Goal: Check status: Check status

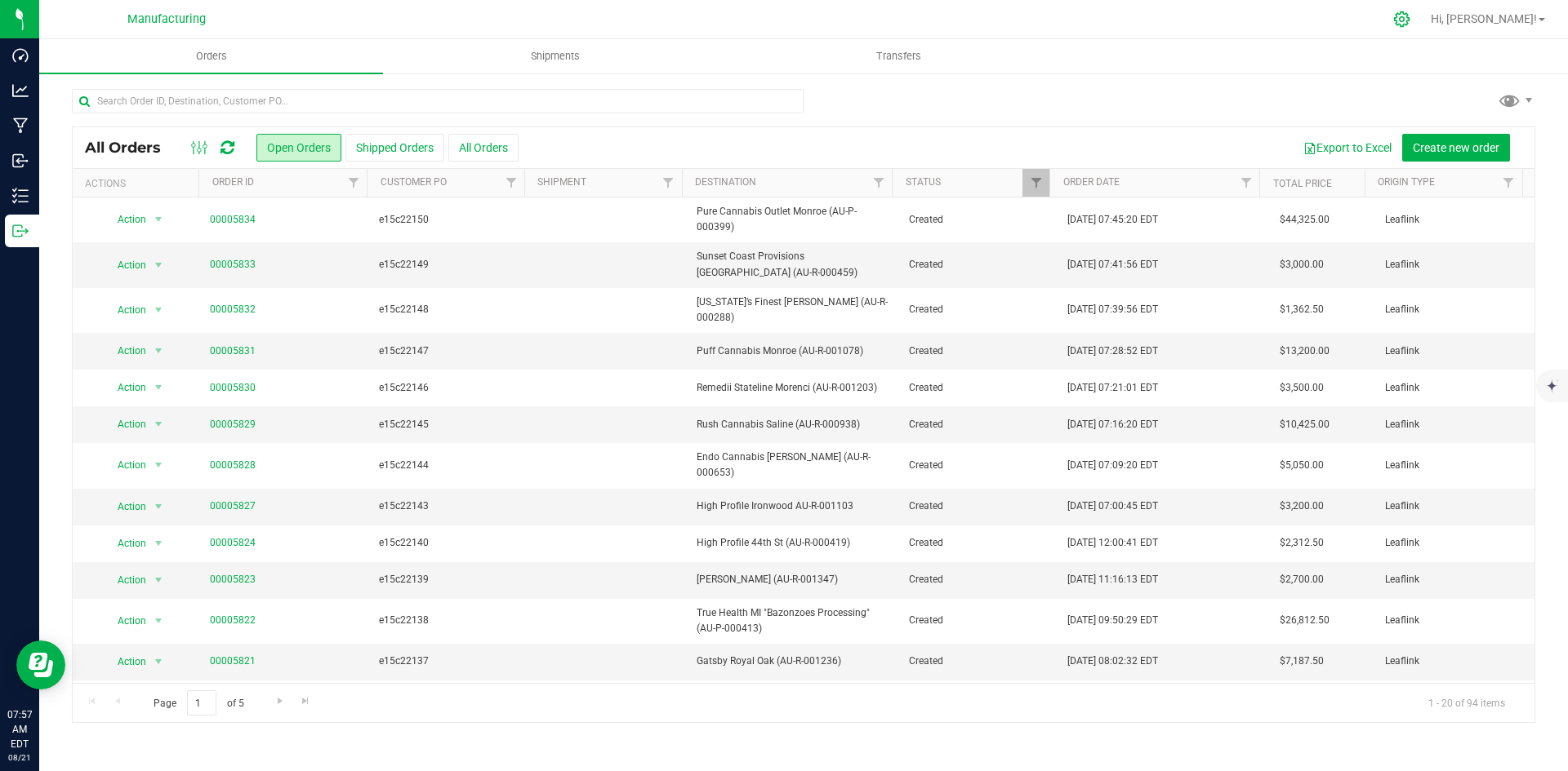
click at [1423, 14] on div at bounding box center [1402, 19] width 41 height 35
click at [1410, 18] on icon at bounding box center [1402, 19] width 17 height 17
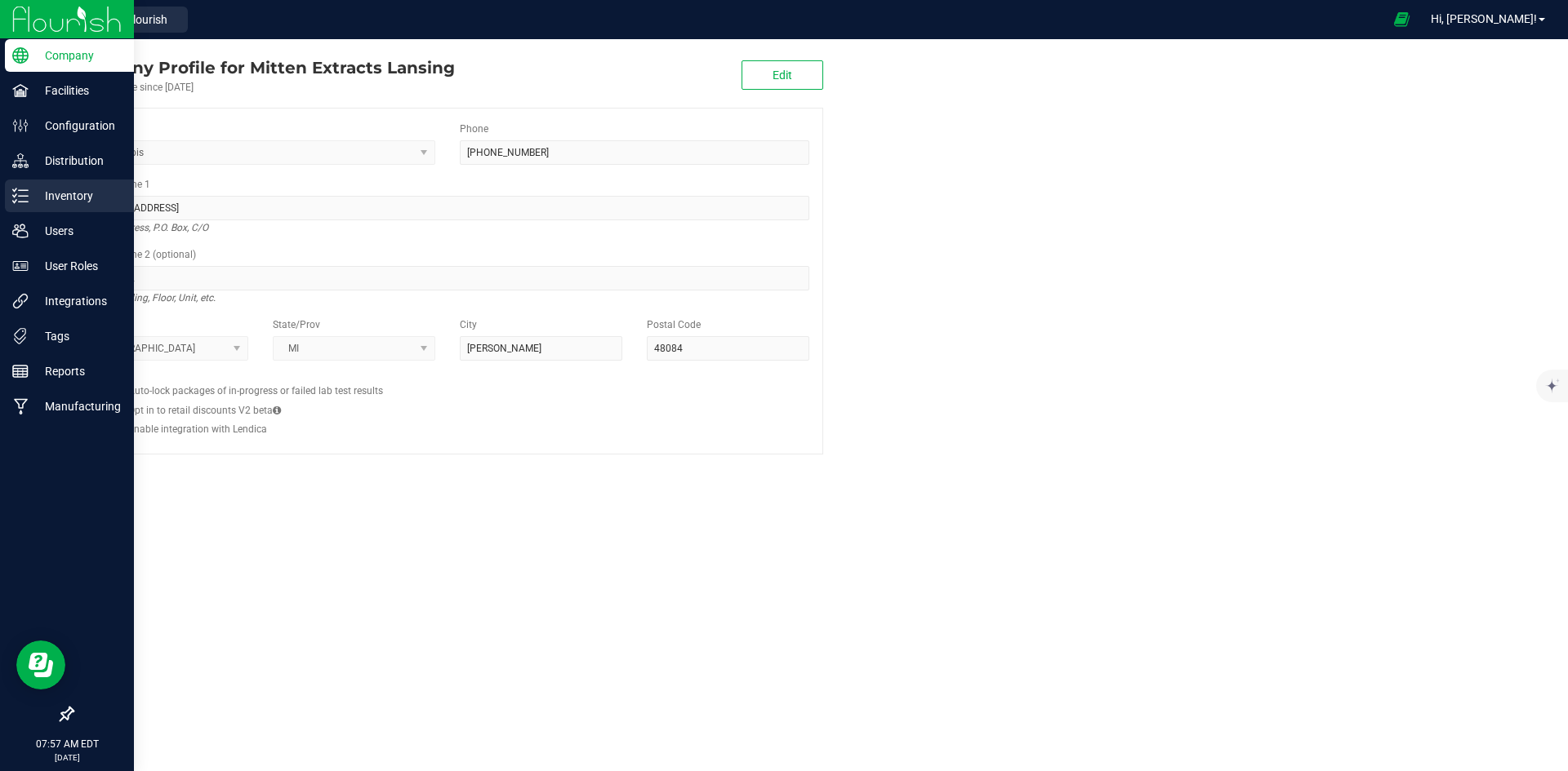
click at [53, 189] on p "Inventory" at bounding box center [77, 196] width 98 height 19
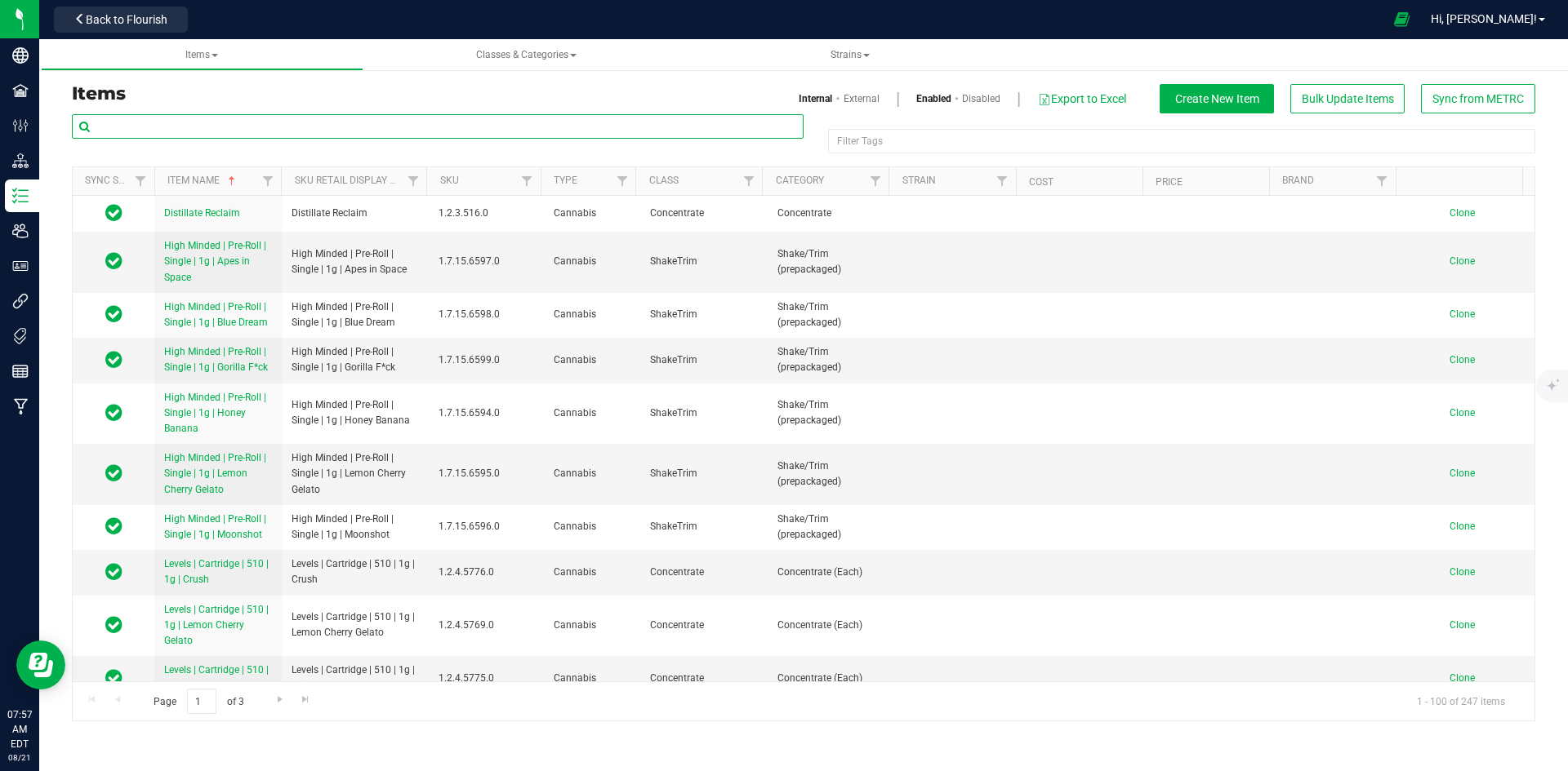
click at [239, 129] on input "text" at bounding box center [437, 126] width 732 height 24
click at [685, 50] on link "Classes & Categories" at bounding box center [527, 55] width 323 height 32
click at [558, 138] on input "text" at bounding box center [437, 126] width 732 height 24
type input "gumm"
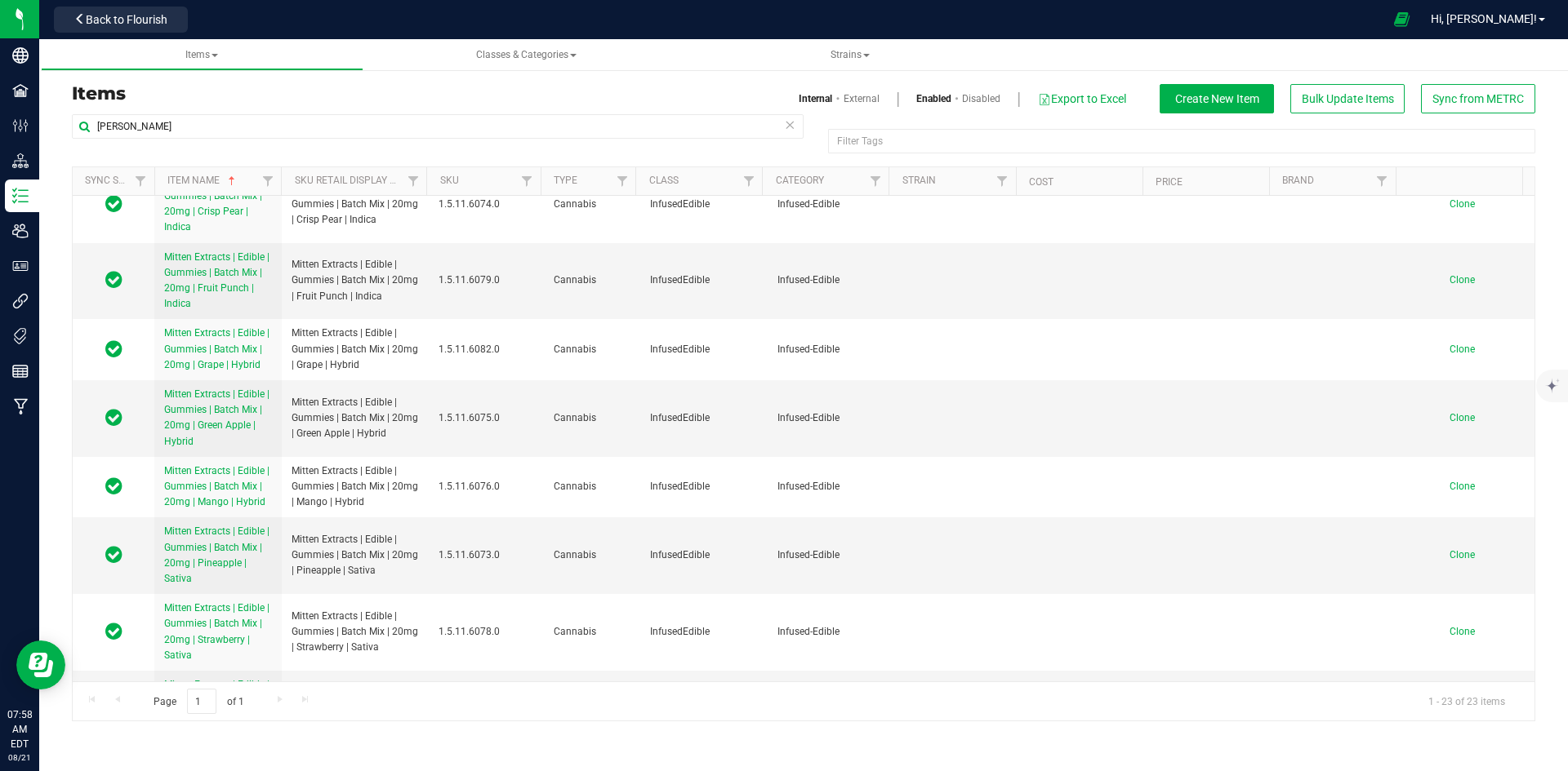
scroll to position [1040, 0]
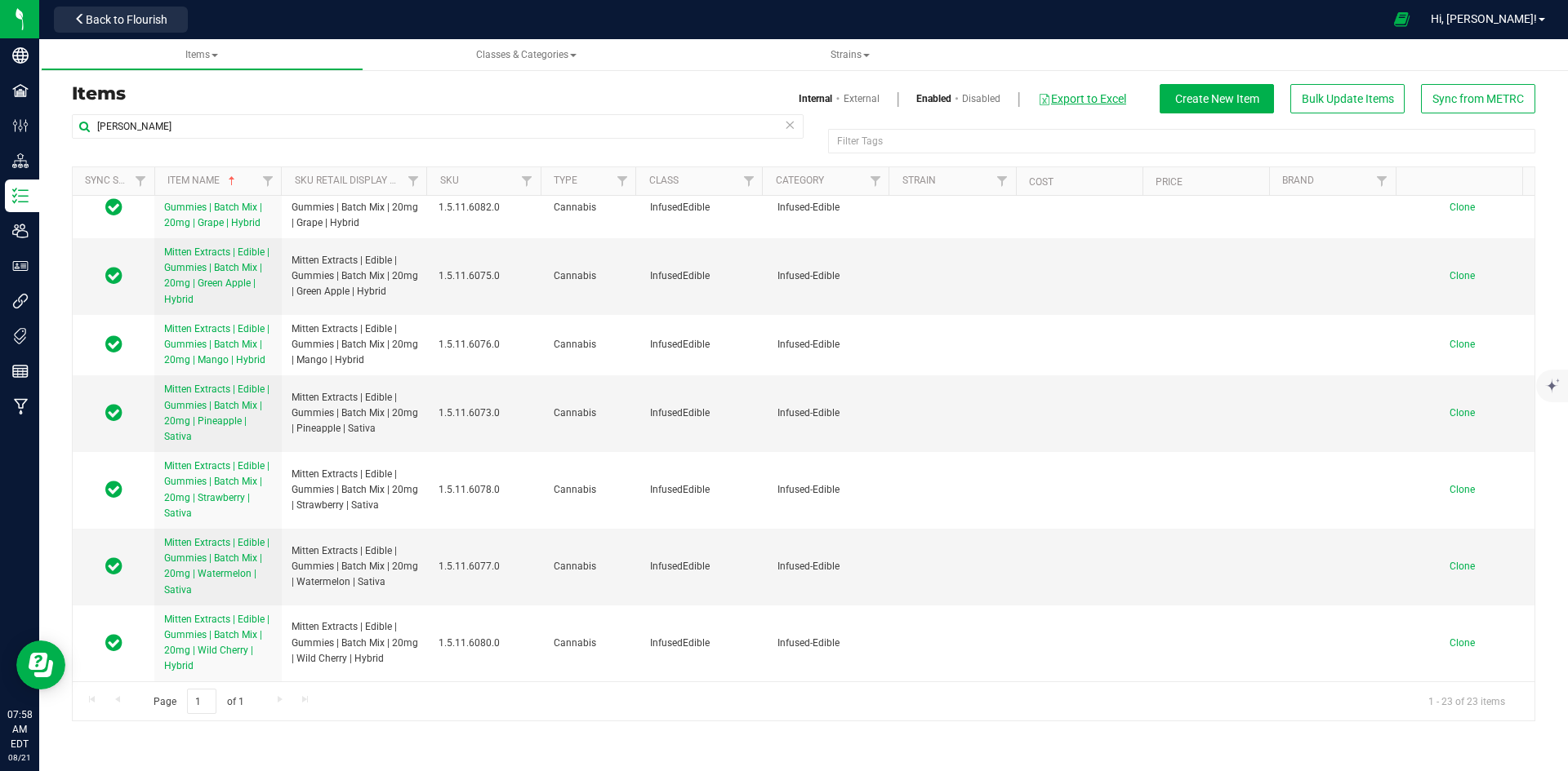
click at [1086, 91] on button "Export to Excel" at bounding box center [1082, 99] width 90 height 28
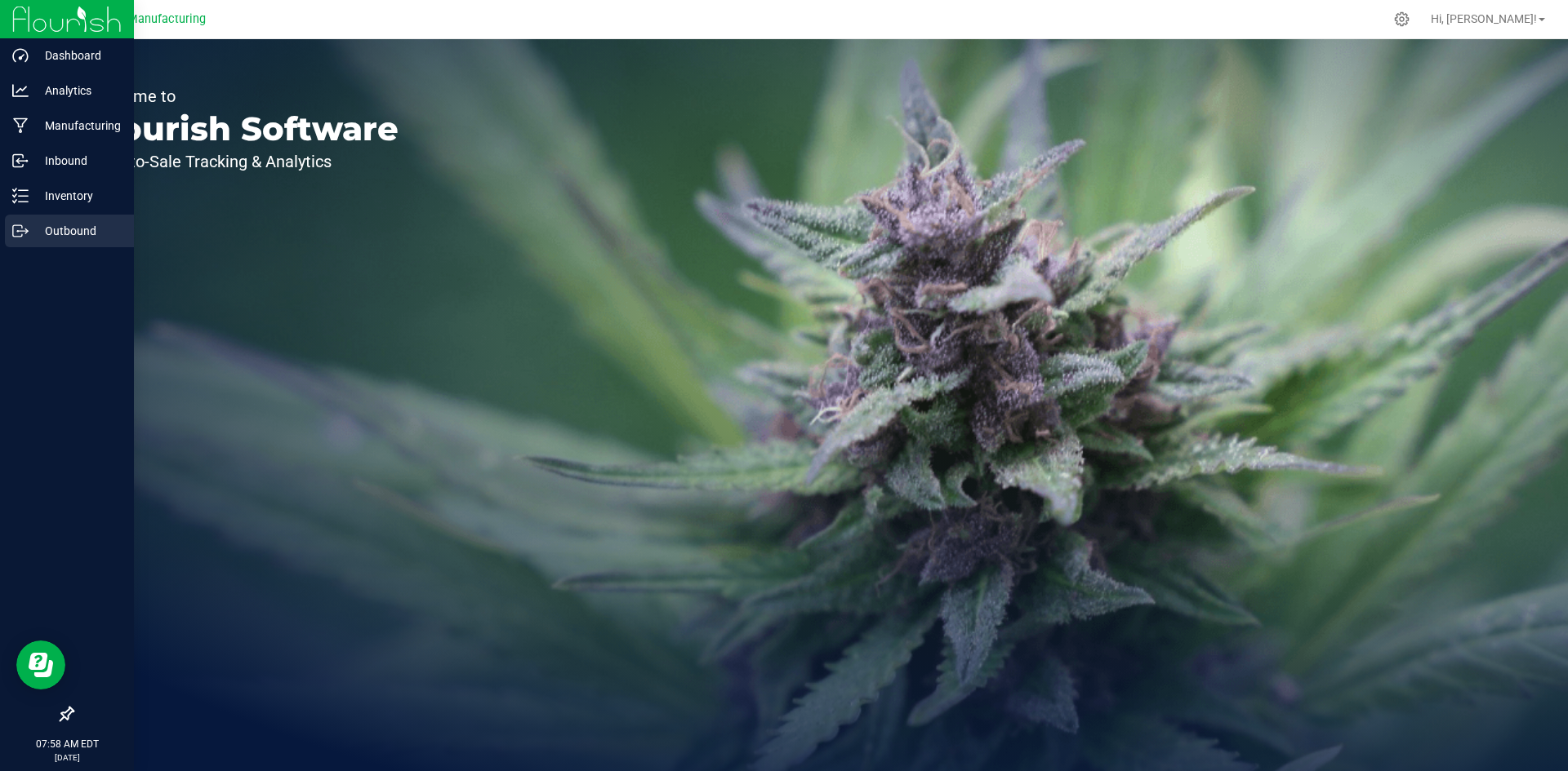
click at [19, 227] on icon at bounding box center [20, 231] width 16 height 16
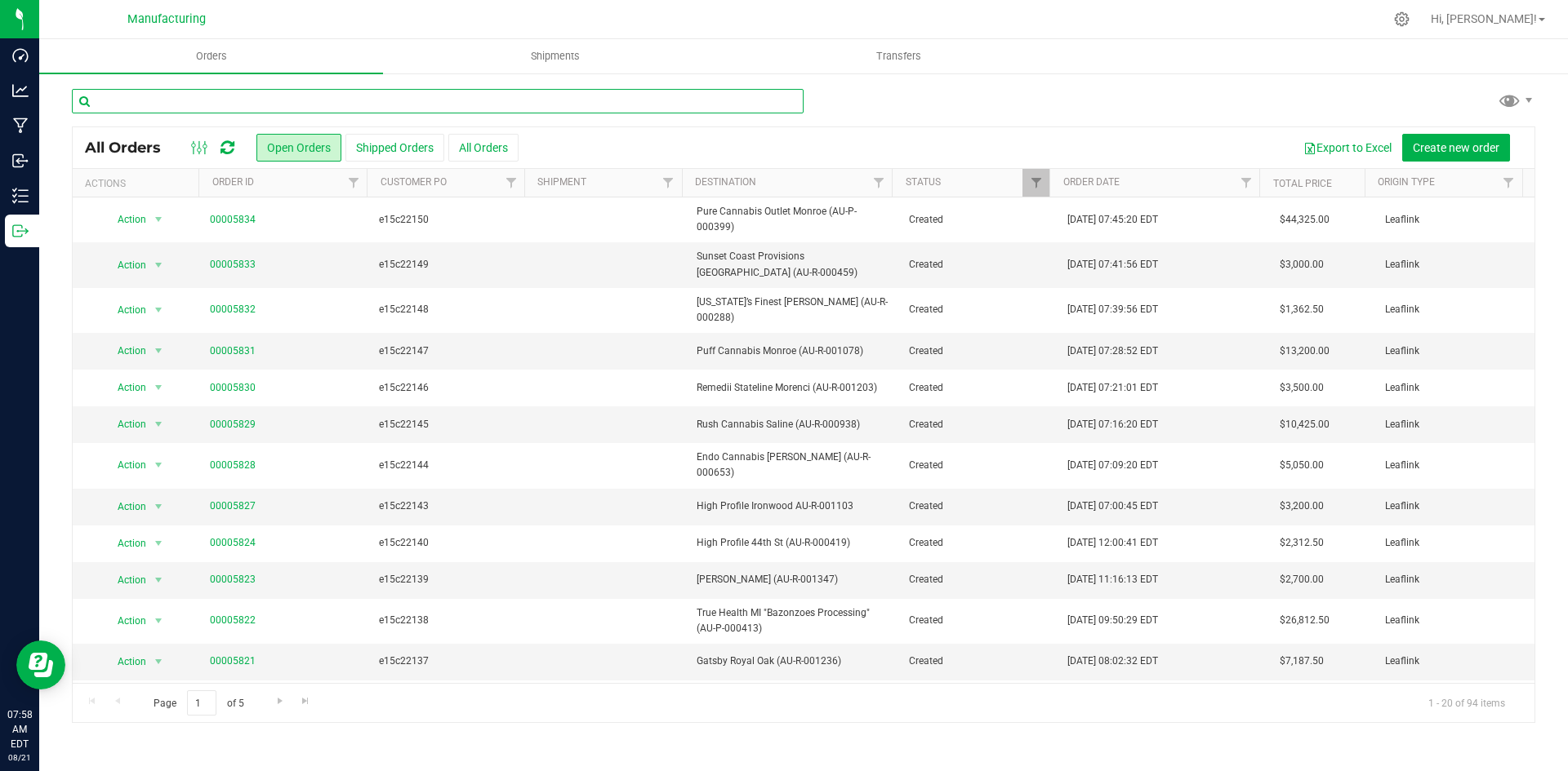
click at [157, 100] on input "text" at bounding box center [437, 100] width 732 height 24
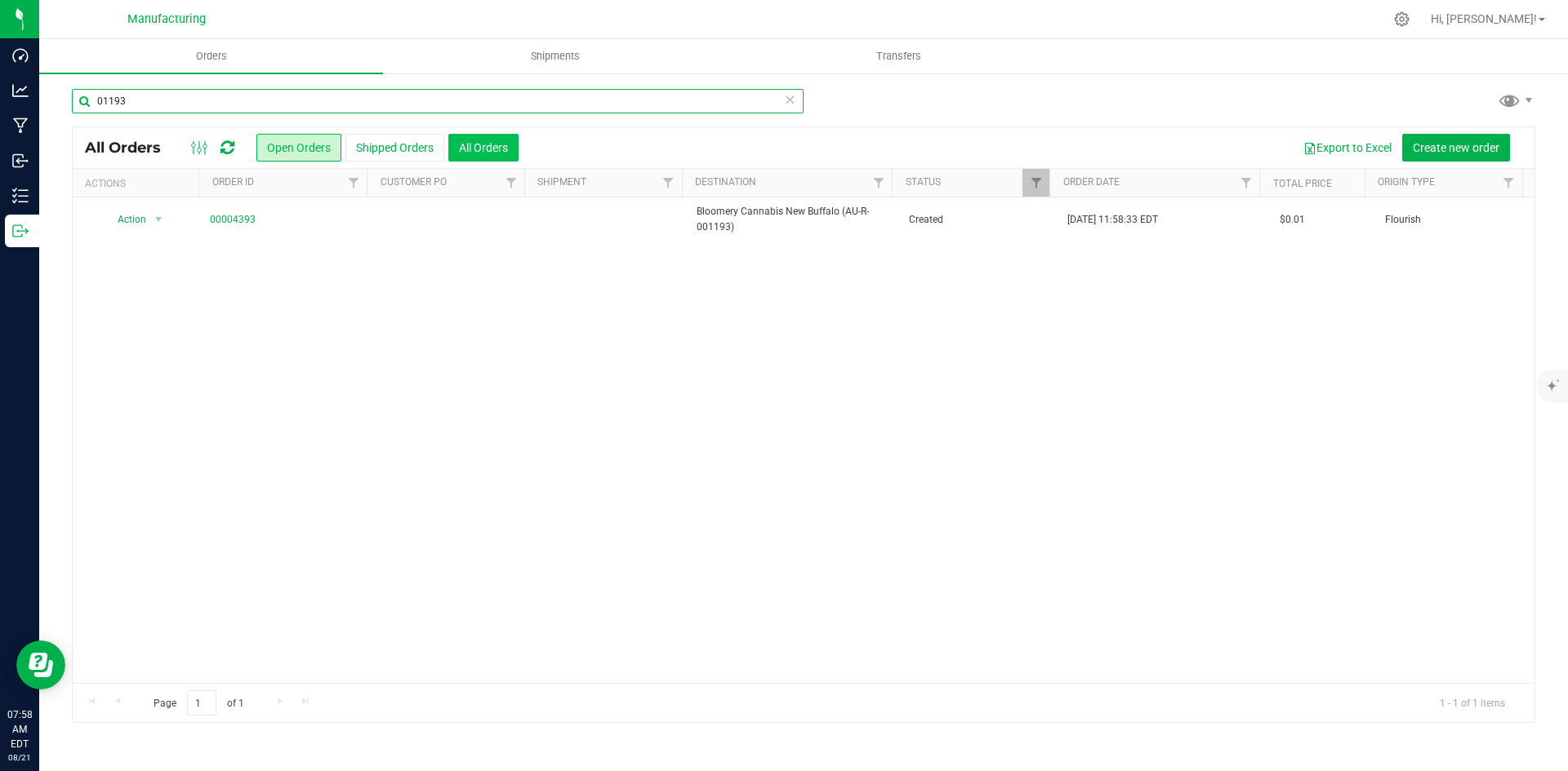
type input "01193"
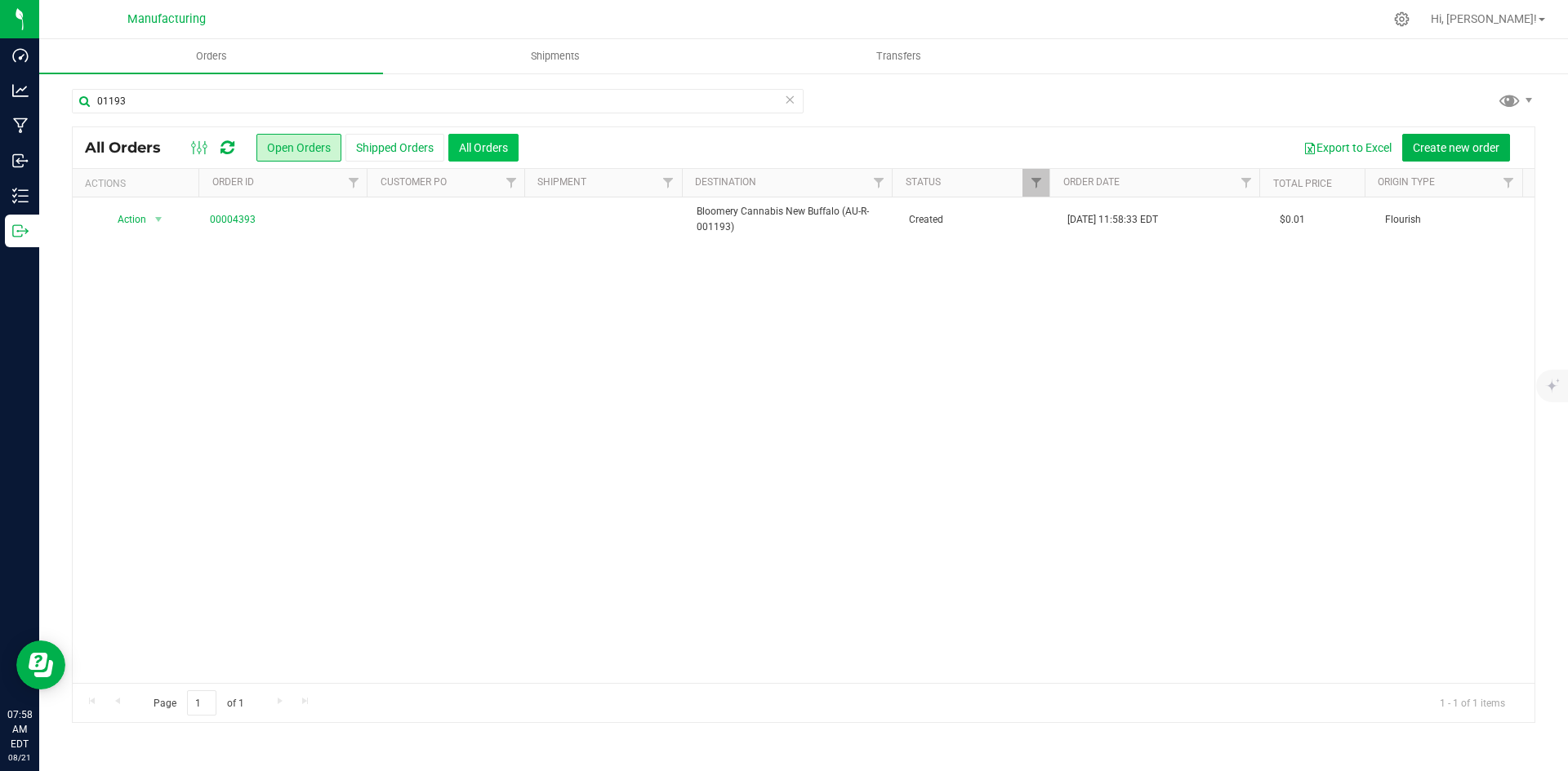
click at [485, 142] on button "All Orders" at bounding box center [483, 148] width 71 height 28
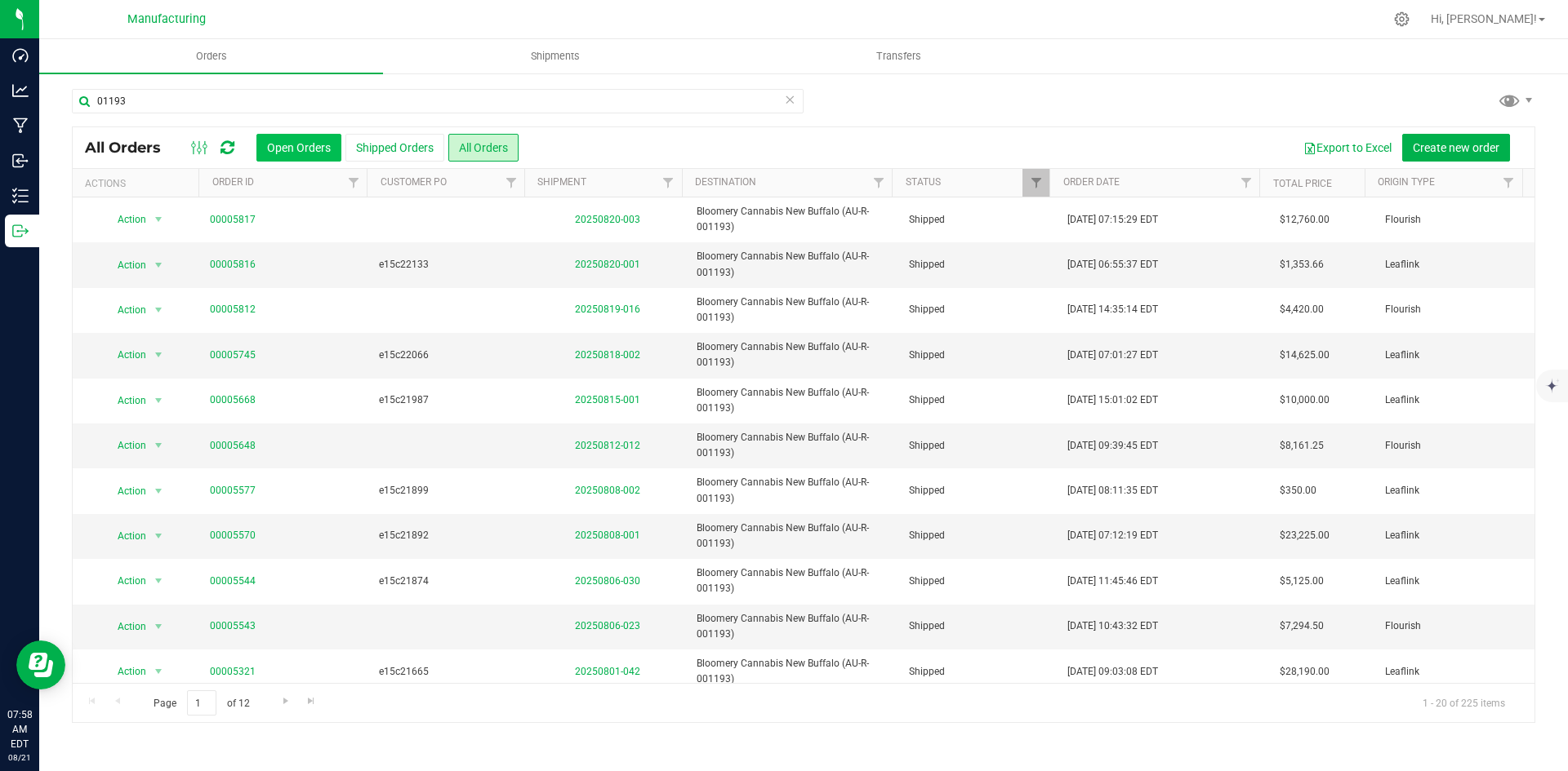
click at [302, 152] on button "Open Orders" at bounding box center [299, 148] width 85 height 28
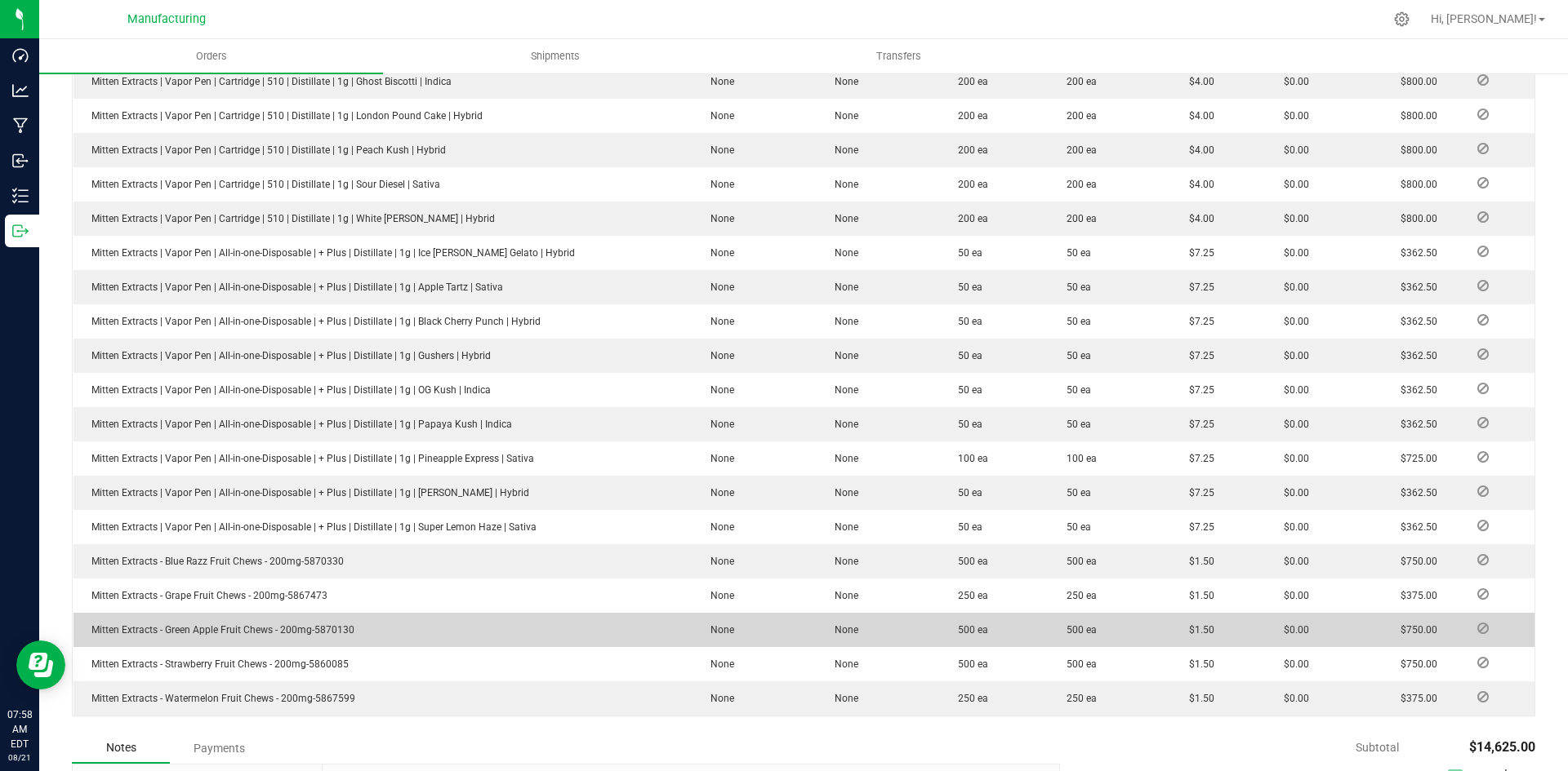
scroll to position [890, 0]
